Goal: Task Accomplishment & Management: Manage account settings

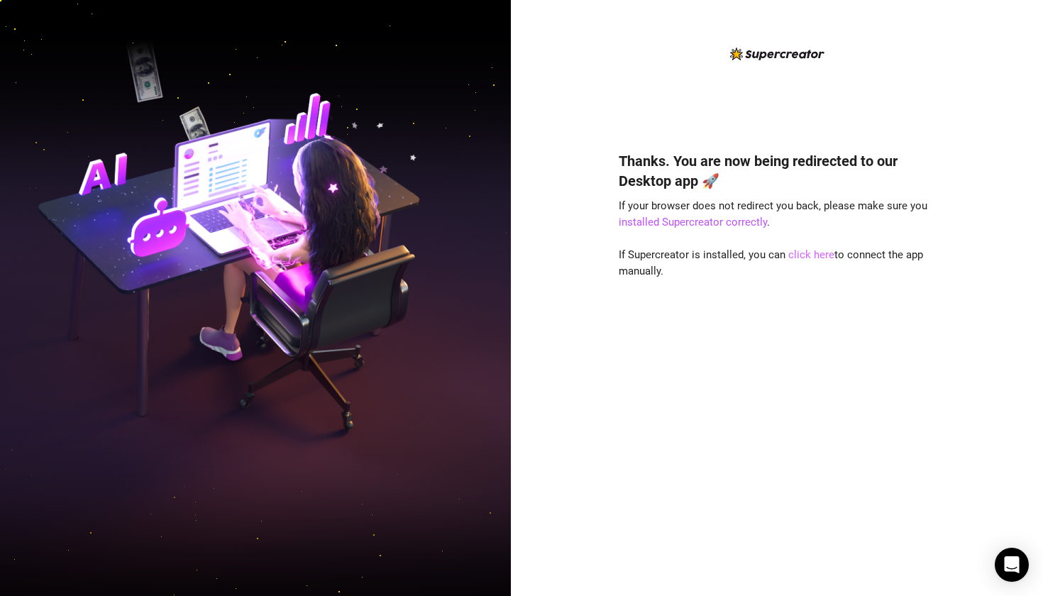
click at [614, 253] on link "click here" at bounding box center [811, 254] width 46 height 13
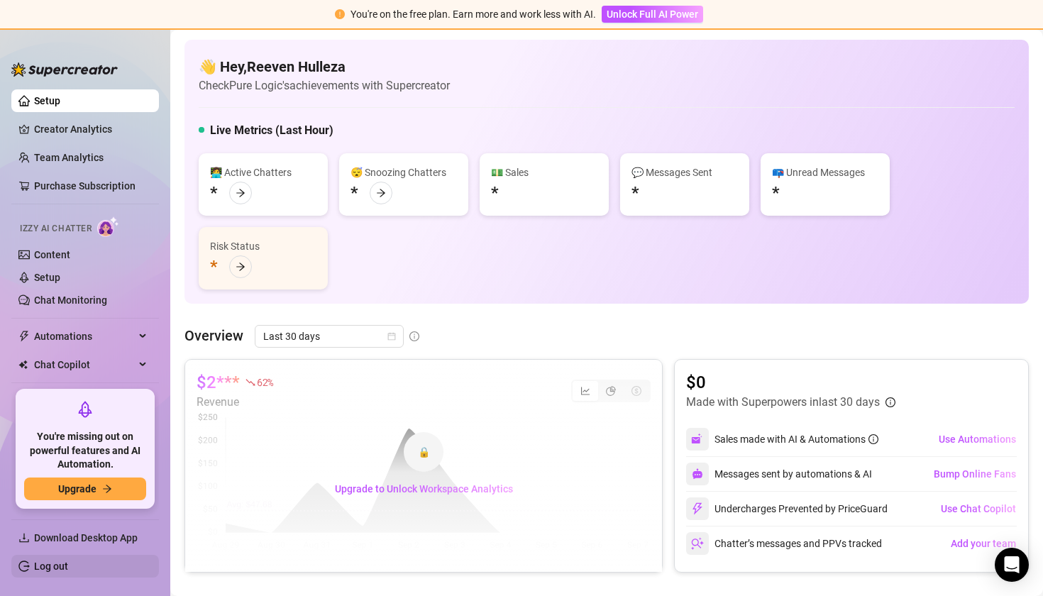
click at [48, 572] on link "Log out" at bounding box center [51, 566] width 34 height 11
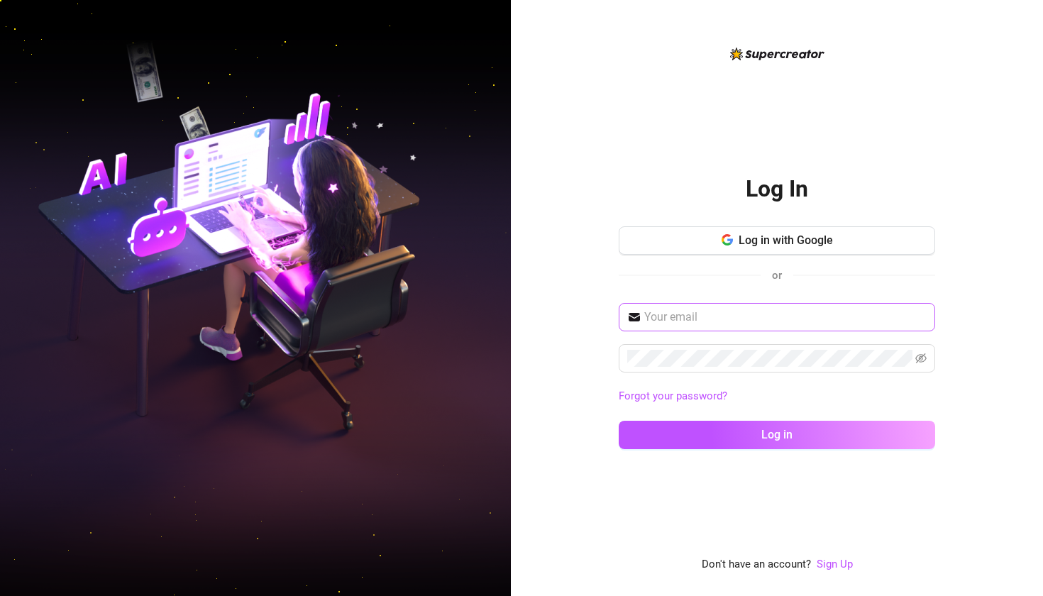
click at [770, 322] on input "text" at bounding box center [785, 317] width 282 height 17
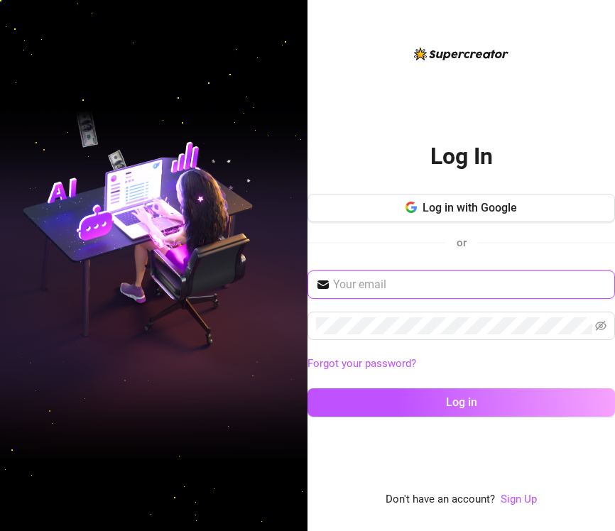
click at [528, 286] on input "text" at bounding box center [469, 284] width 273 height 17
paste input "Email: jennaquest6@gmail.com Pass: R3dr@g0n"
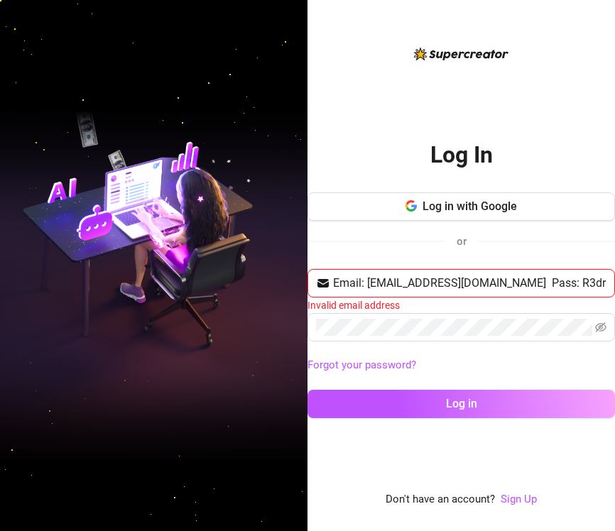
click at [369, 284] on input "Email: jennaquest6@gmail.com Pass: R3dr@g0n" at bounding box center [469, 283] width 273 height 17
drag, startPoint x: 496, startPoint y: 282, endPoint x: 548, endPoint y: 289, distance: 52.3
click at [566, 285] on input "jennaquest6@gmail.com Pass: R3dr@g0n" at bounding box center [469, 283] width 273 height 17
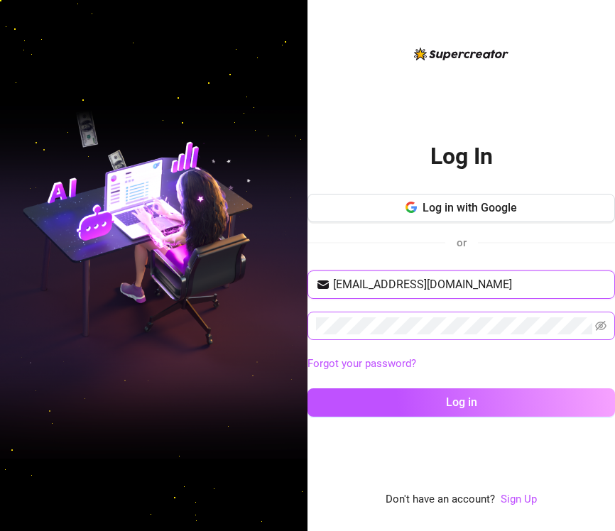
type input "jennaquest6@gmail.com"
click at [461, 402] on button "Log in" at bounding box center [460, 402] width 307 height 28
type input "[EMAIL_ADDRESS][DOMAIN_NAME]"
click at [461, 402] on button "Log in" at bounding box center [460, 402] width 307 height 28
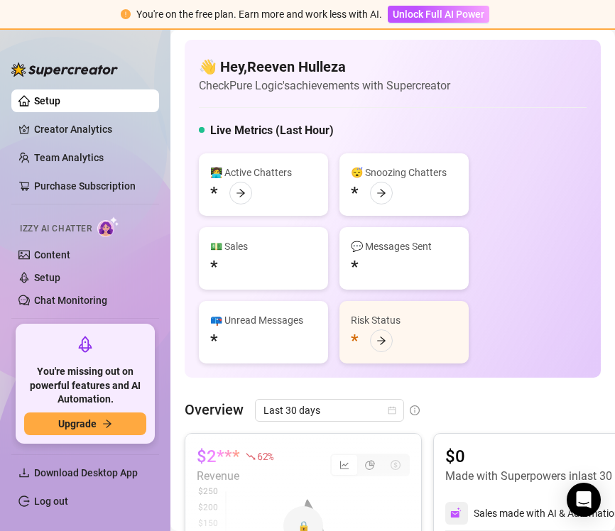
click at [184, 4] on div "You're on the free plan. Earn more and work less with AI. Unlock Full AI Power" at bounding box center [307, 15] width 615 height 30
click at [57, 497] on link "Log out" at bounding box center [51, 500] width 34 height 11
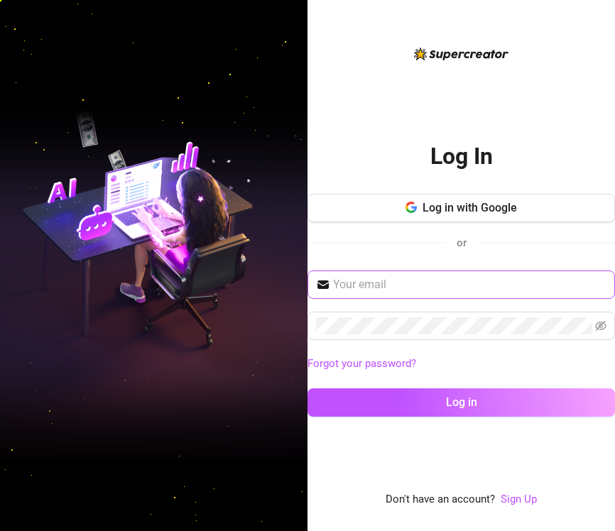
click at [434, 281] on input "text" at bounding box center [469, 284] width 273 height 17
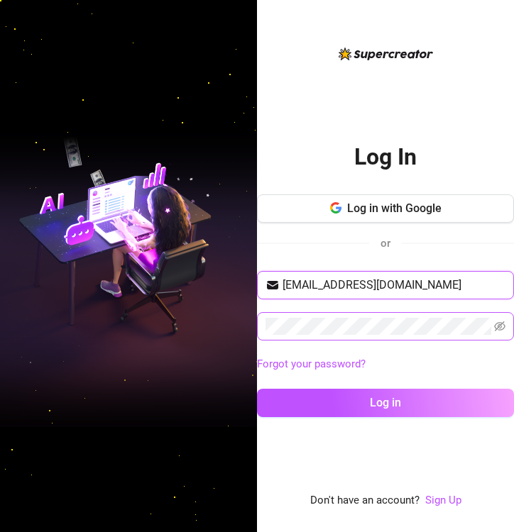
type input "[EMAIL_ADDRESS][DOMAIN_NAME]"
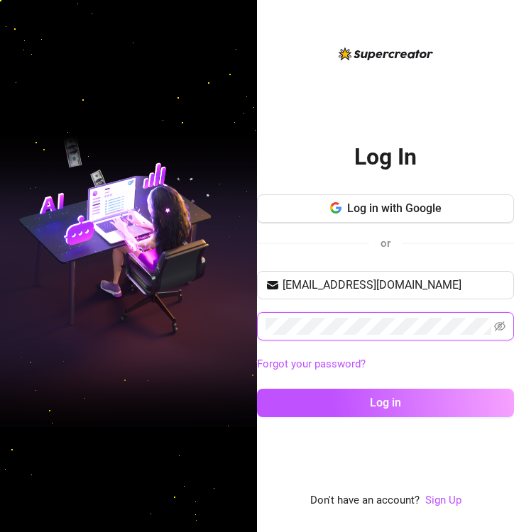
click at [385, 402] on button "Log in" at bounding box center [385, 403] width 257 height 28
